Goal: Transaction & Acquisition: Download file/media

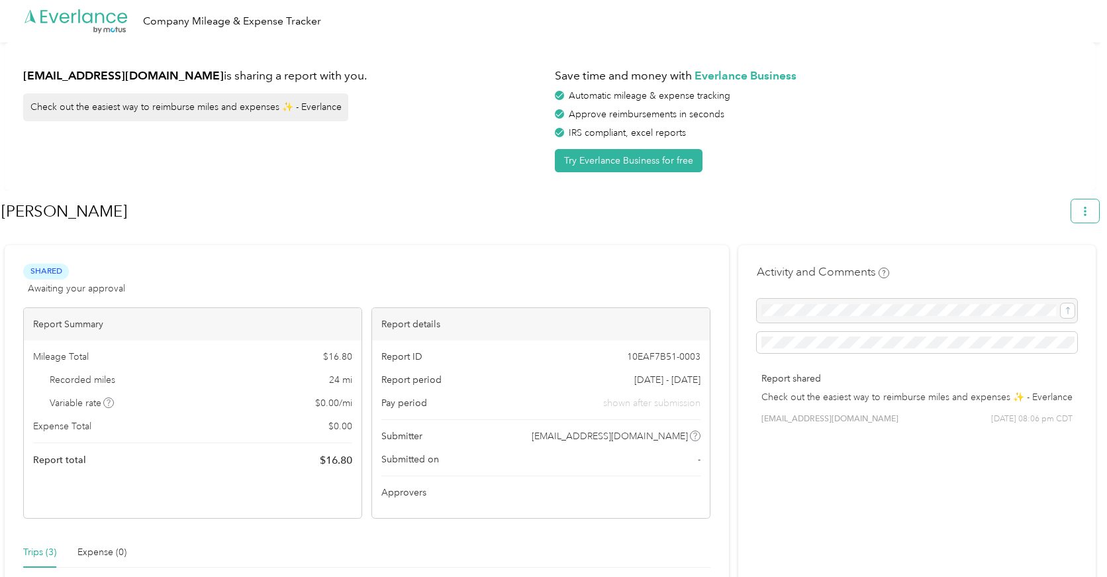
click at [1090, 207] on span "button" at bounding box center [1084, 210] width 9 height 11
click at [1045, 267] on span "Download" at bounding box center [1054, 274] width 44 height 14
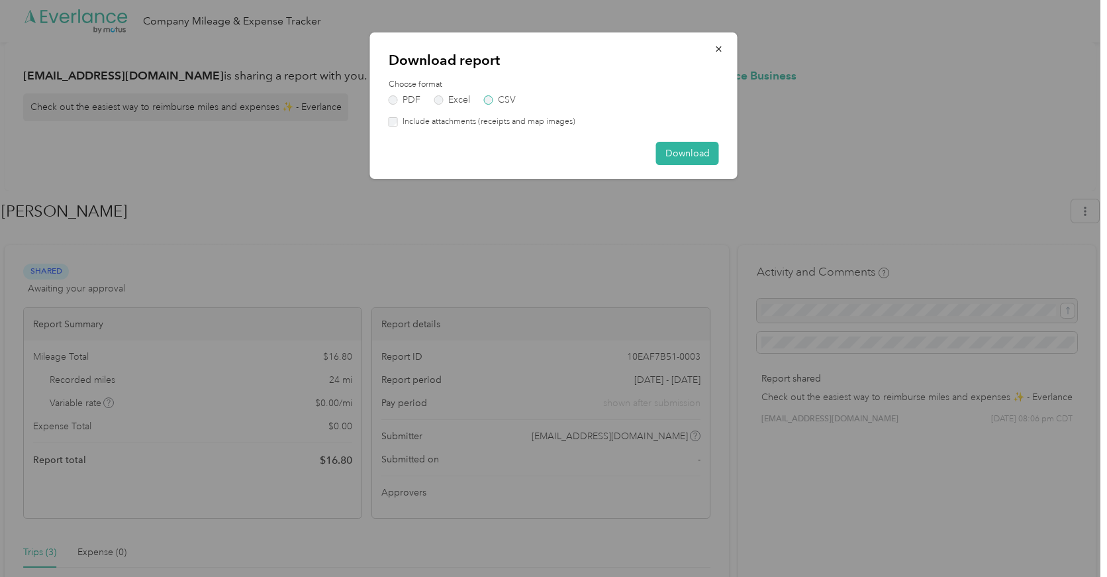
click at [512, 95] on label "CSV" at bounding box center [500, 99] width 32 height 9
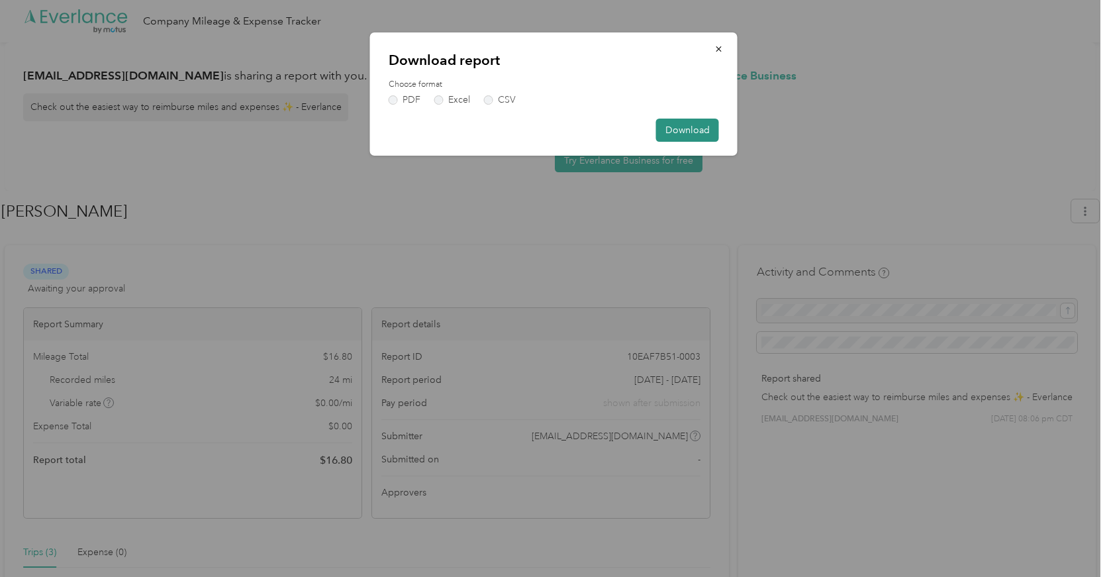
click at [676, 132] on button "Download" at bounding box center [687, 129] width 63 height 23
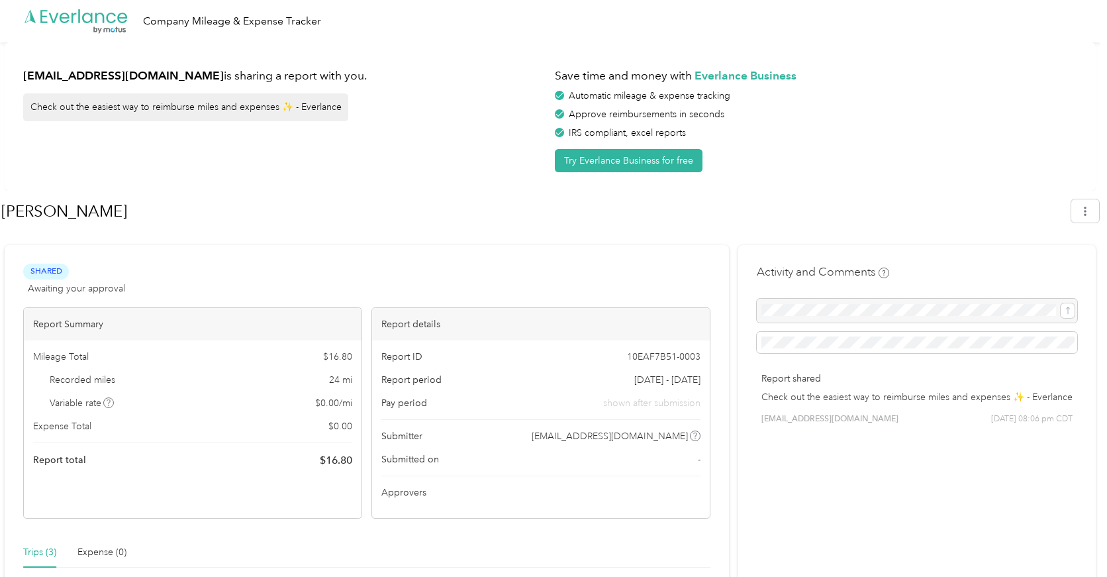
drag, startPoint x: 373, startPoint y: 214, endPoint x: 355, endPoint y: 139, distance: 77.4
click at [372, 210] on h1 "[PERSON_NAME]" at bounding box center [531, 211] width 1060 height 32
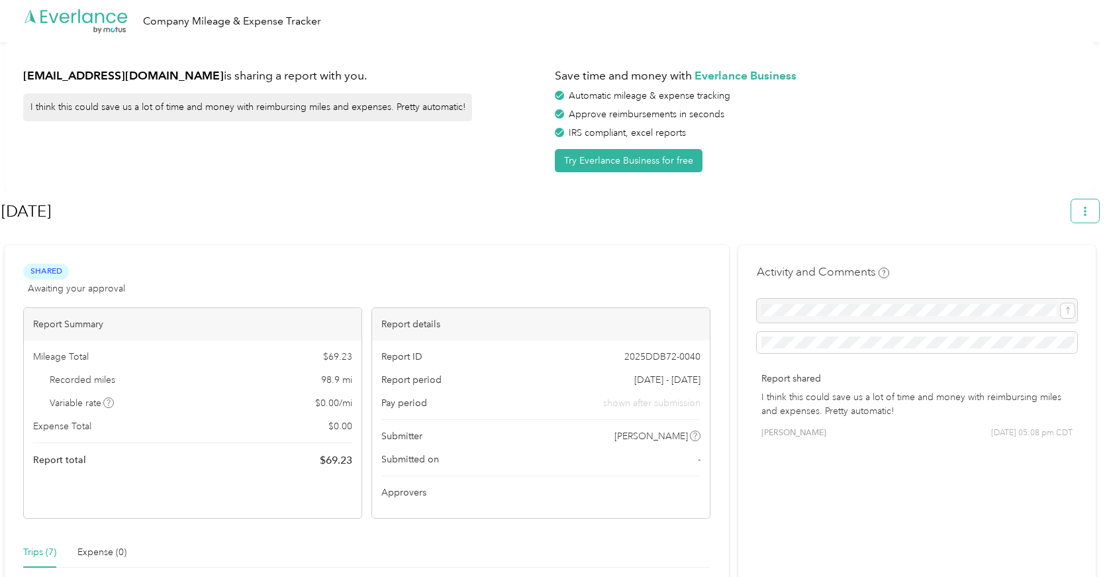
click at [1087, 212] on icon "button" at bounding box center [1084, 211] width 9 height 9
click at [1043, 267] on span "Download" at bounding box center [1054, 274] width 44 height 14
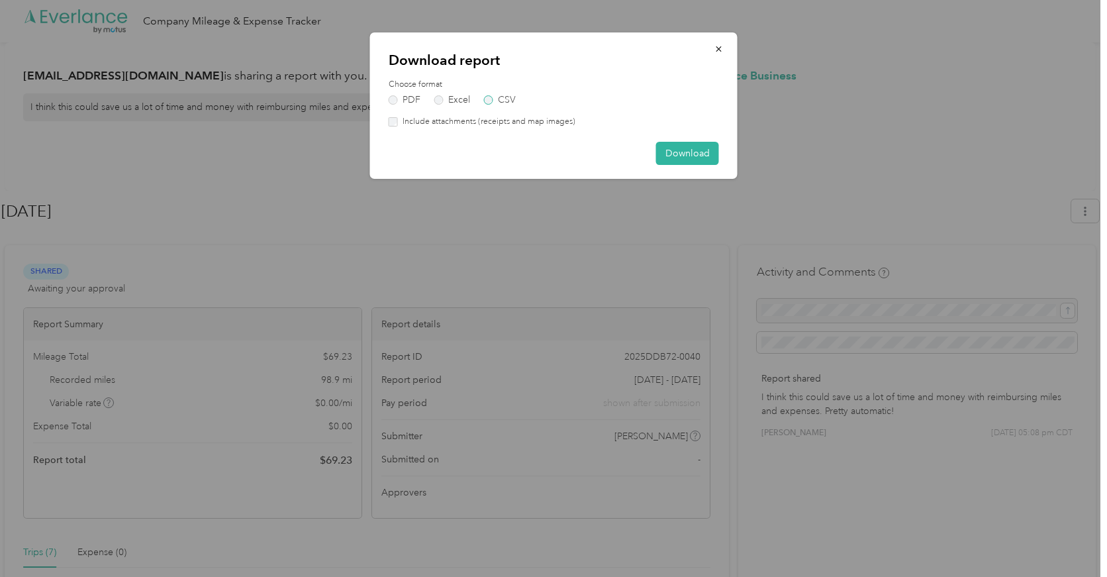
click at [498, 99] on label "CSV" at bounding box center [500, 99] width 32 height 9
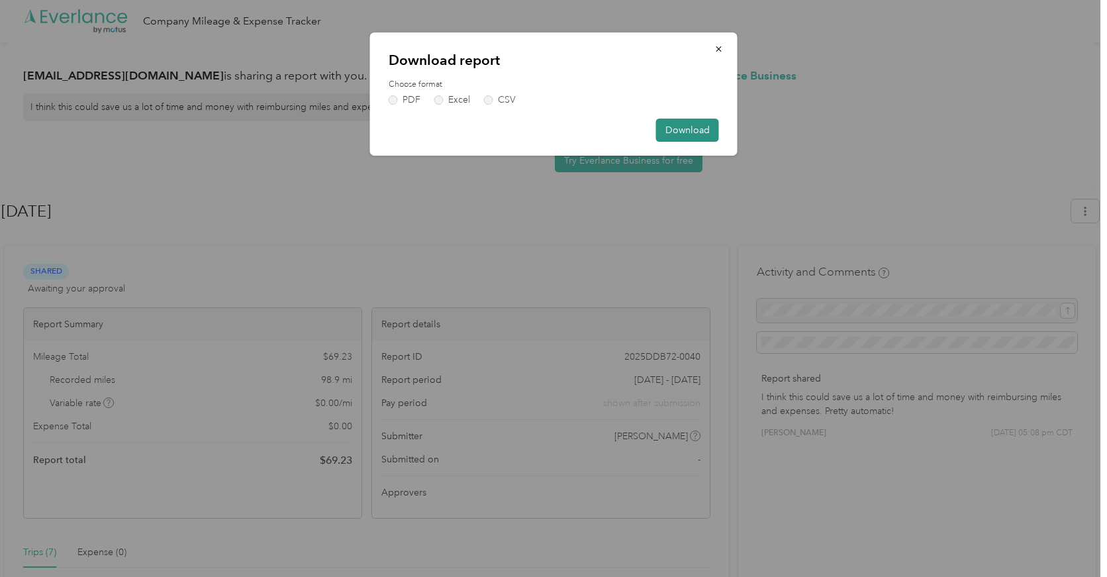
click at [684, 134] on button "Download" at bounding box center [687, 129] width 63 height 23
